Goal: Communication & Community: Answer question/provide support

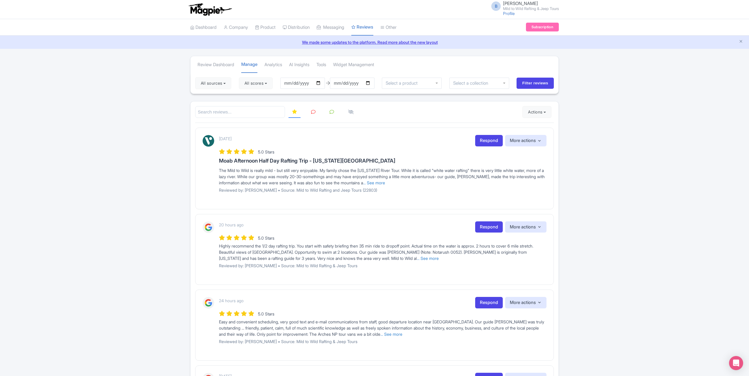
click at [314, 111] on icon at bounding box center [313, 112] width 4 height 4
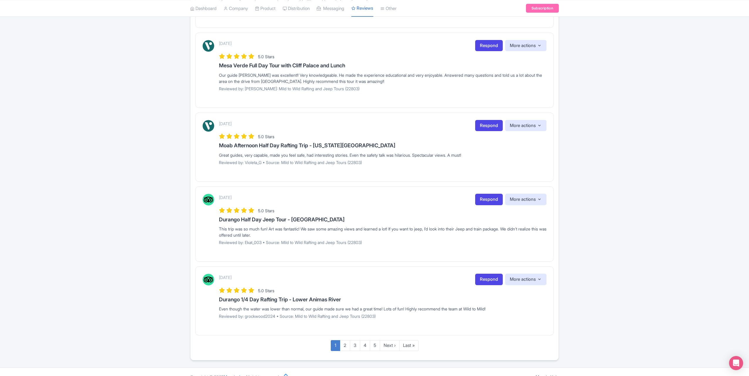
scroll to position [545, 0]
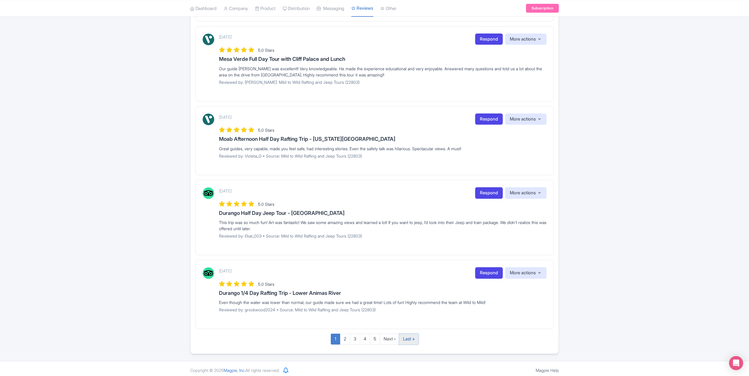
click at [409, 335] on link "Last »" at bounding box center [408, 338] width 19 height 11
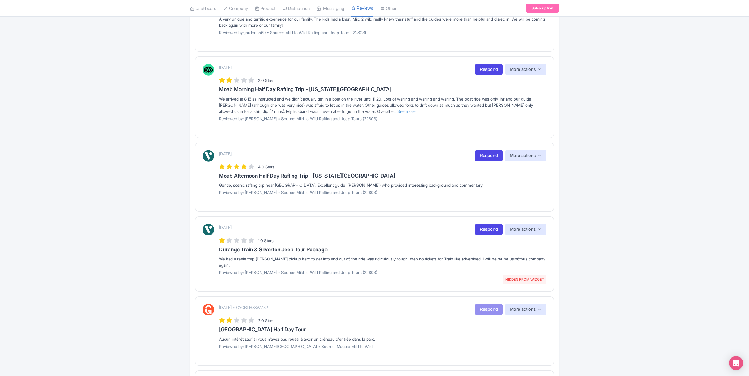
scroll to position [296, 0]
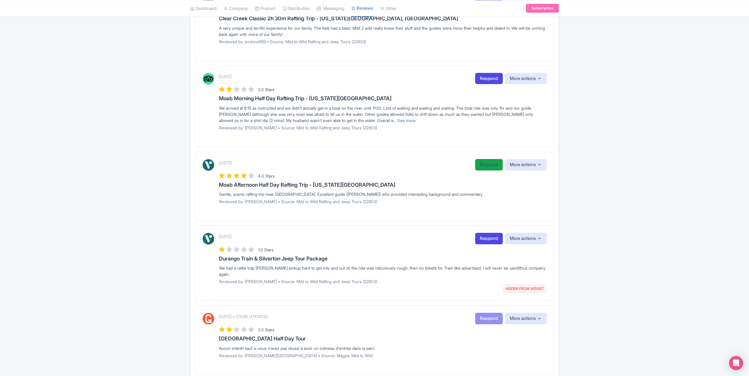
click at [482, 162] on link "Respond" at bounding box center [489, 164] width 28 height 11
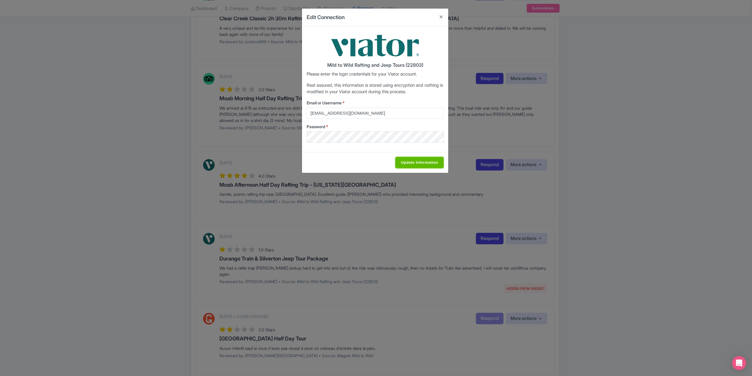
click at [420, 162] on input "Update Information" at bounding box center [419, 162] width 48 height 11
type input "Saving..."
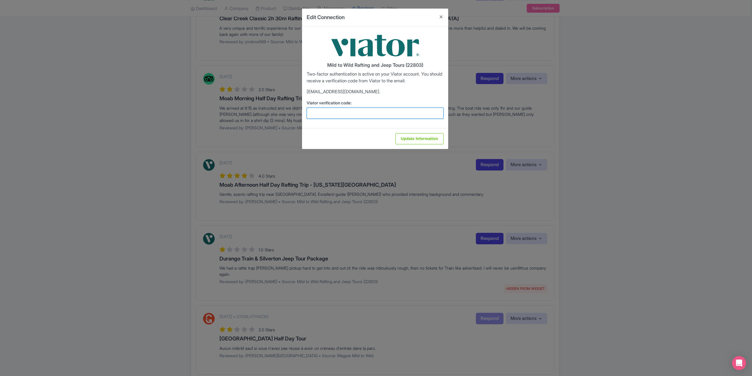
click at [357, 113] on input "Viator verification code:" at bounding box center [375, 112] width 137 height 11
click at [338, 112] on input "Viator verification code:" at bounding box center [375, 112] width 137 height 11
type input "237423"
click at [431, 137] on input "Update Information" at bounding box center [419, 138] width 48 height 11
type input "Update Information"
